Goal: Information Seeking & Learning: Learn about a topic

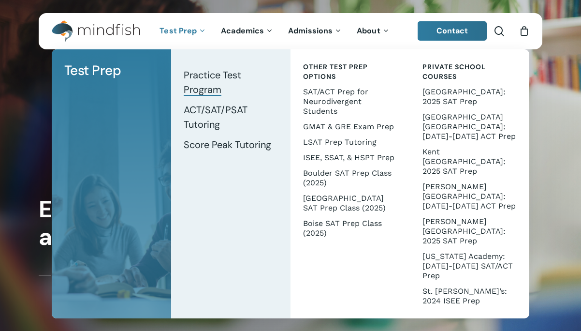
click at [198, 72] on span "Practice Test Program" at bounding box center [213, 82] width 58 height 27
